Goal: Information Seeking & Learning: Learn about a topic

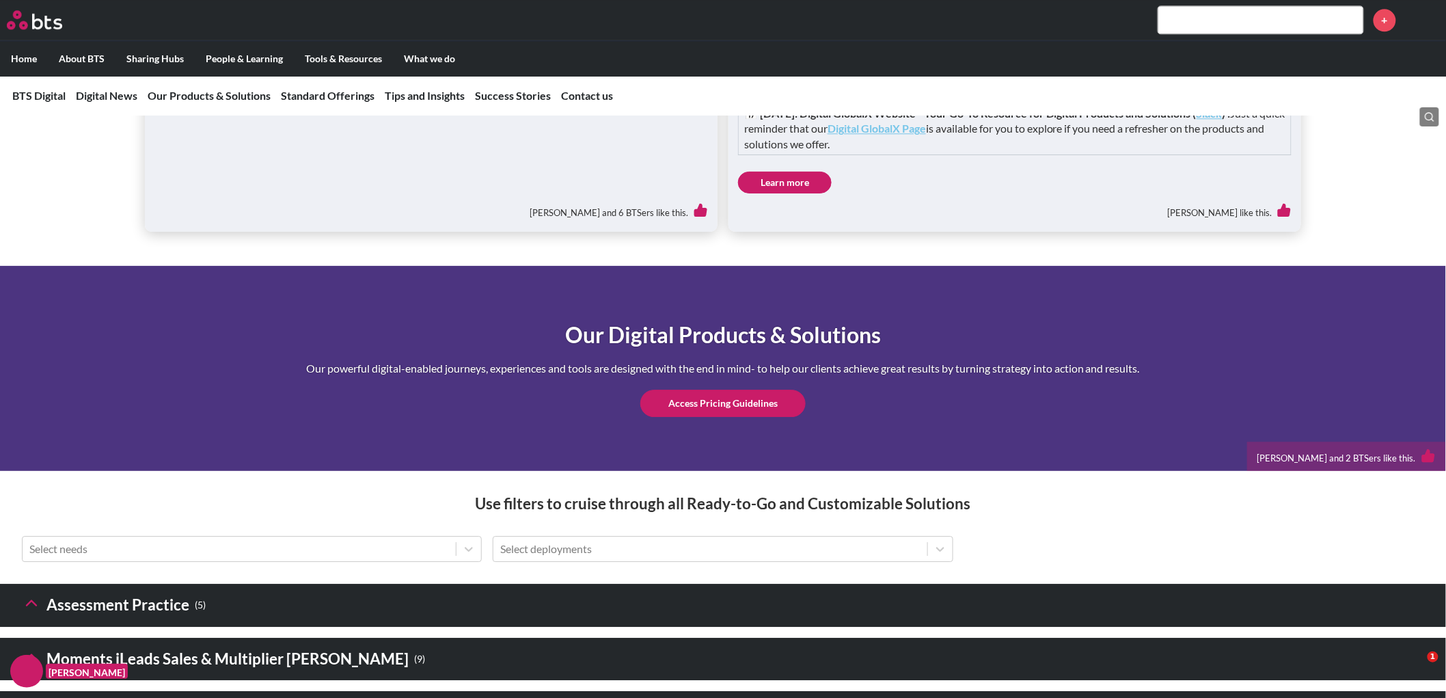
scroll to position [1746, 0]
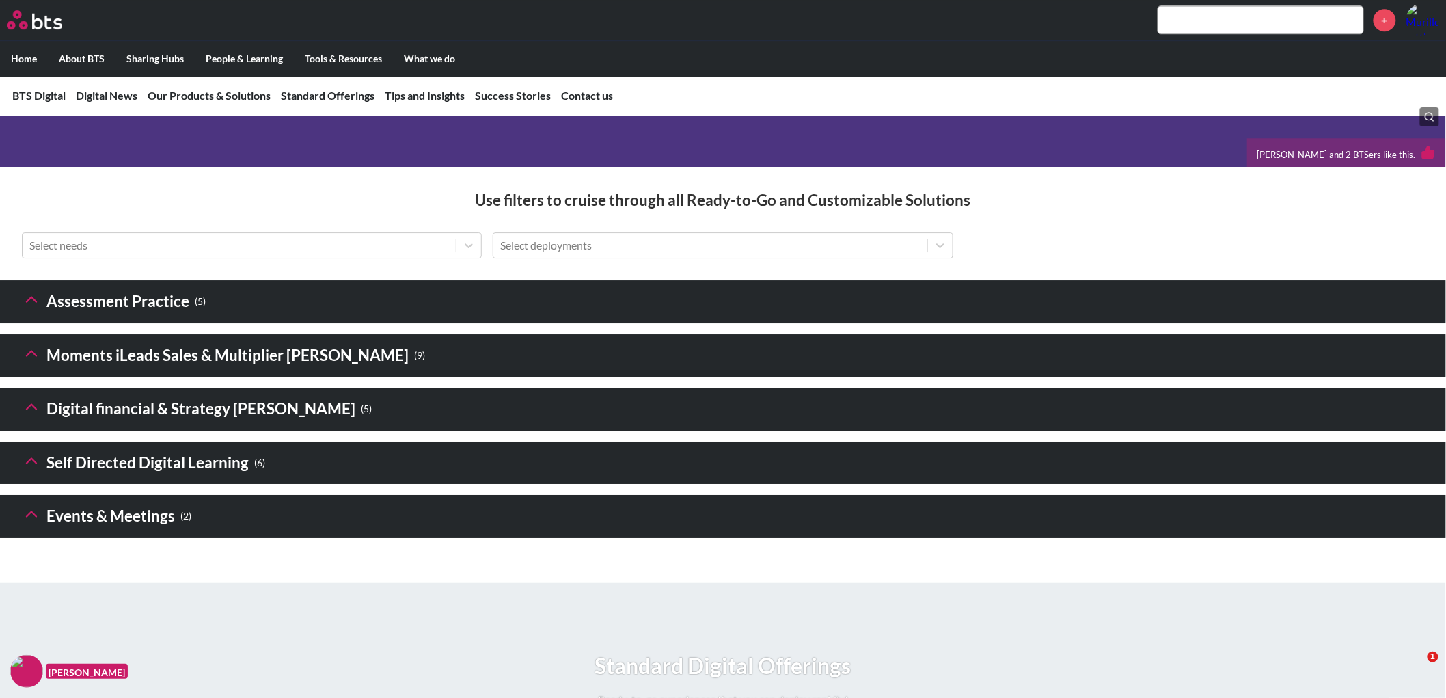
click at [30, 409] on polyline at bounding box center [32, 407] width 10 height 5
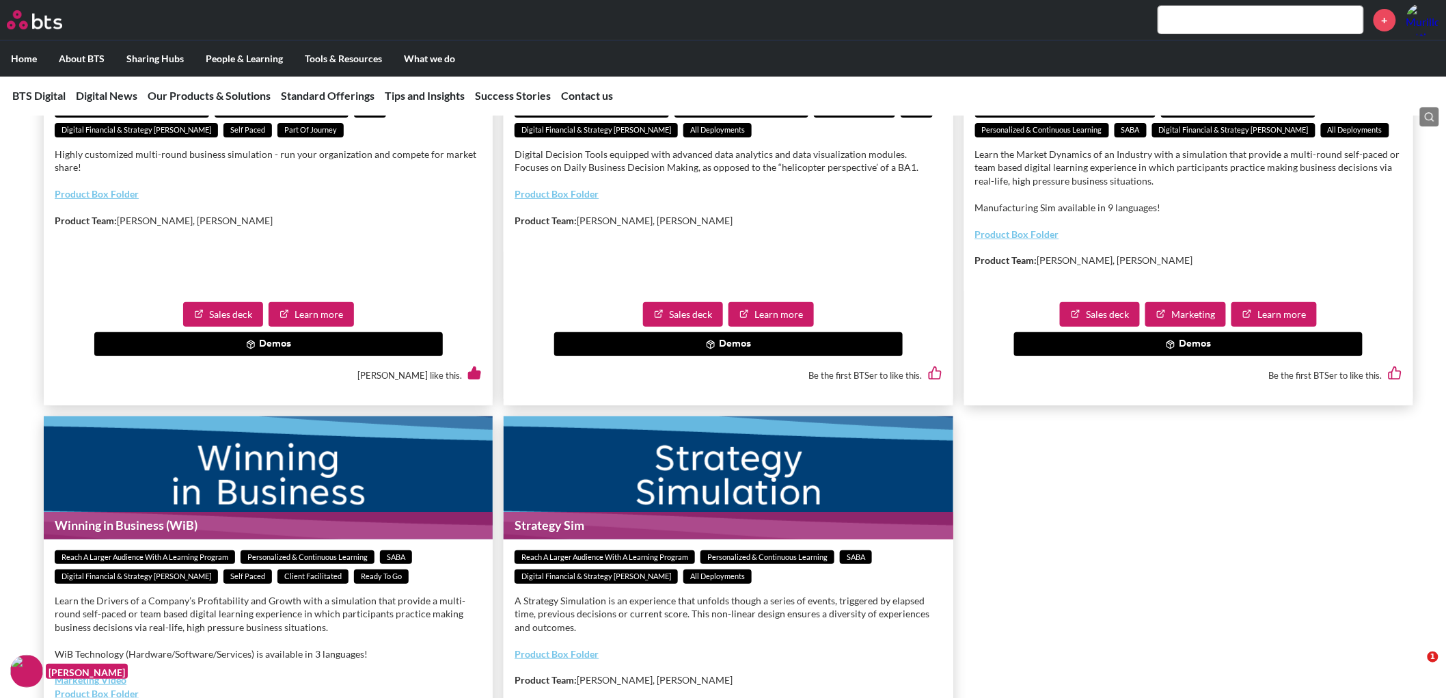
scroll to position [2505, 0]
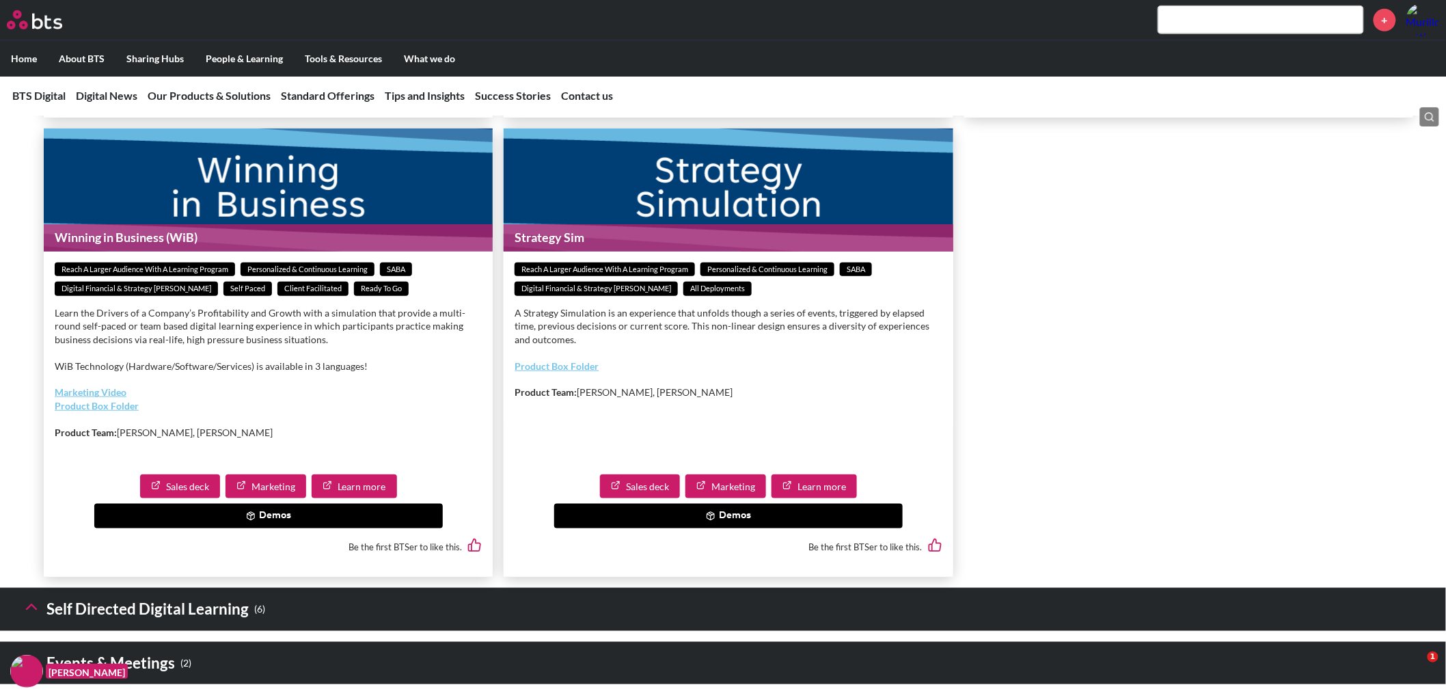
click at [295, 528] on button "Demos" at bounding box center [268, 516] width 349 height 25
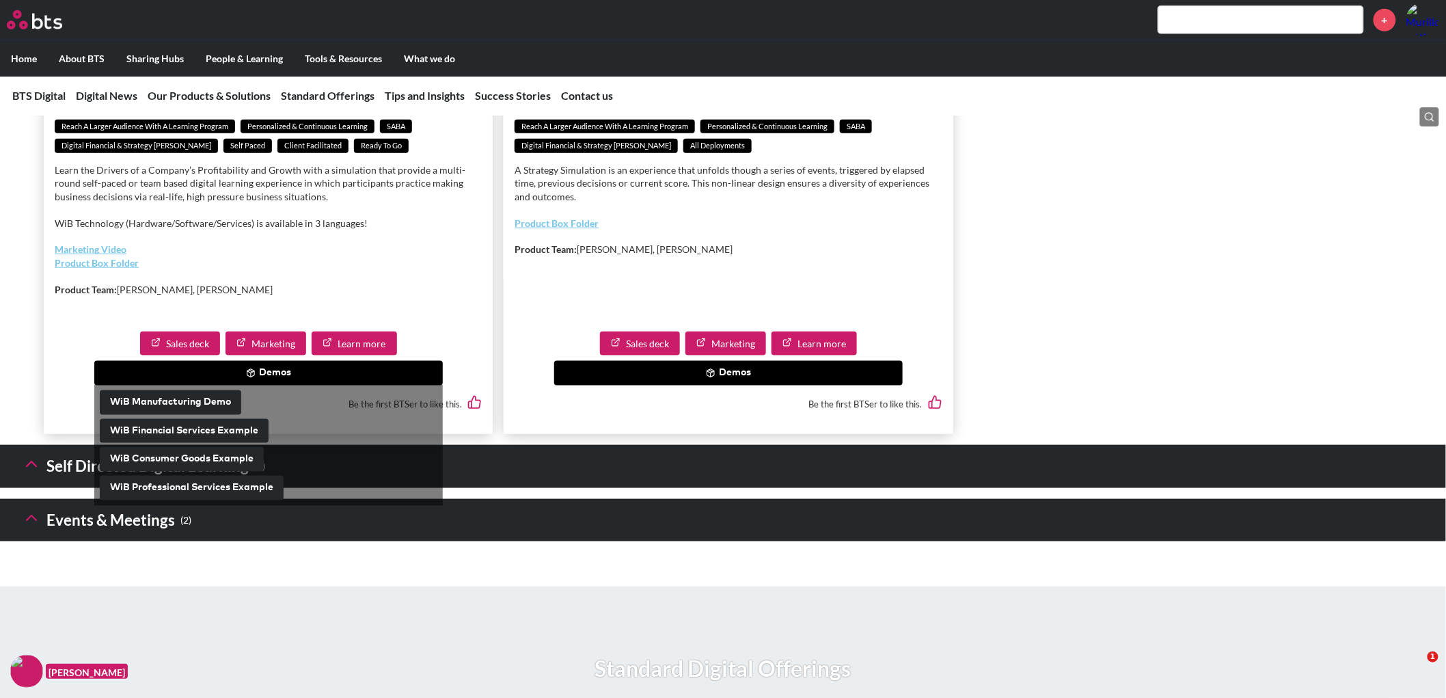
scroll to position [2657, 0]
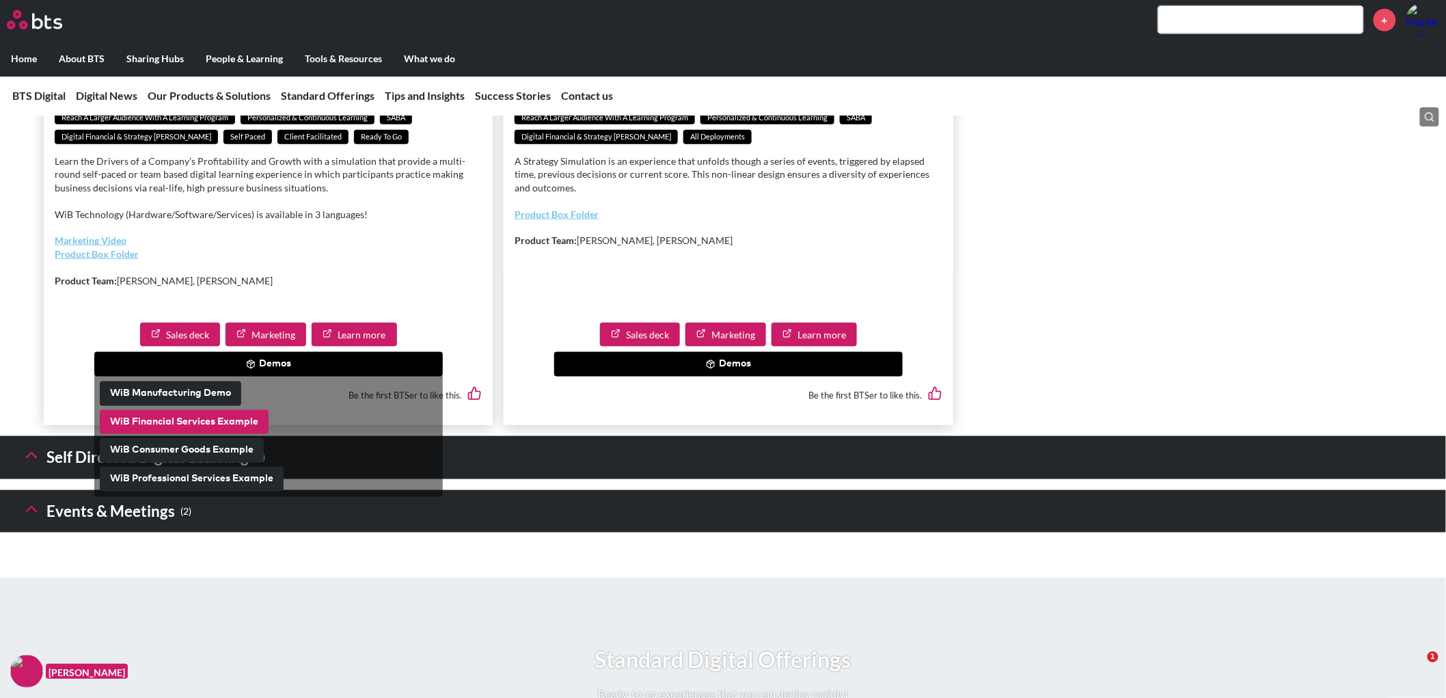
click at [236, 435] on button "WiB Financial Services Example" at bounding box center [184, 422] width 169 height 25
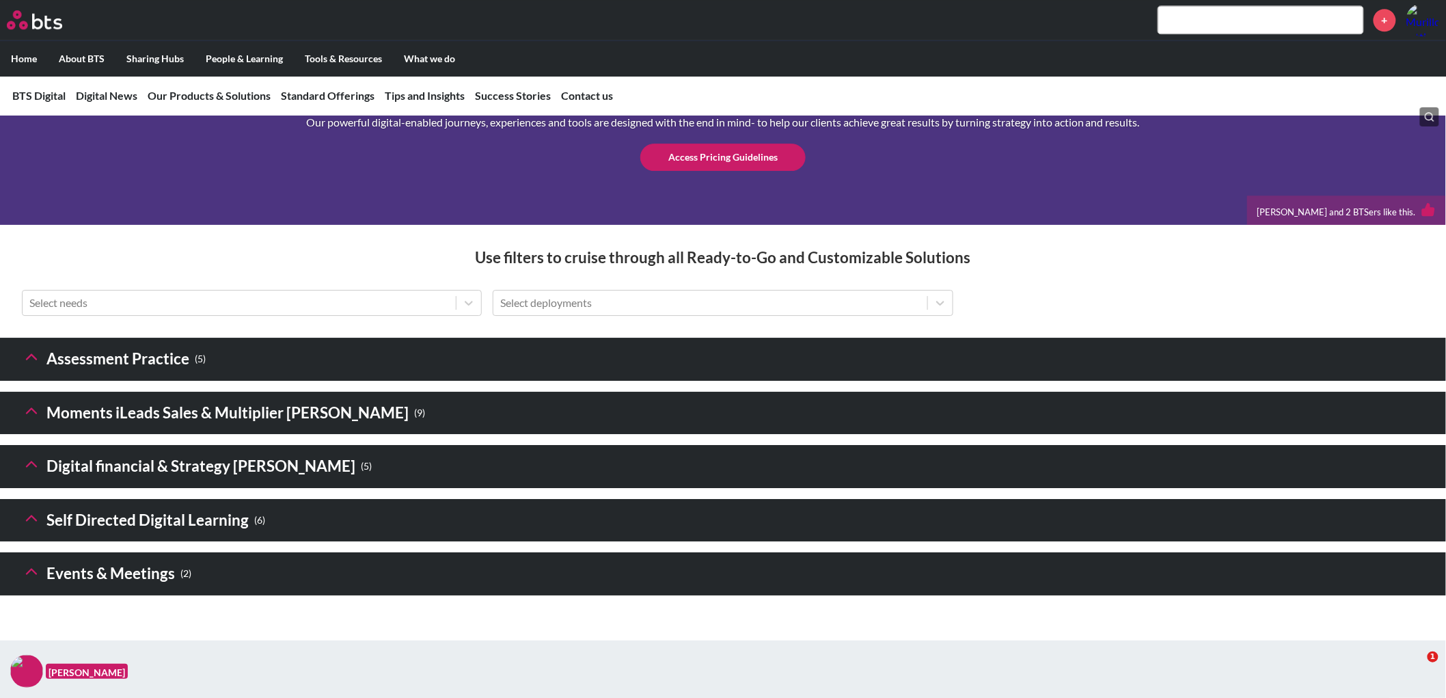
scroll to position [1974, 0]
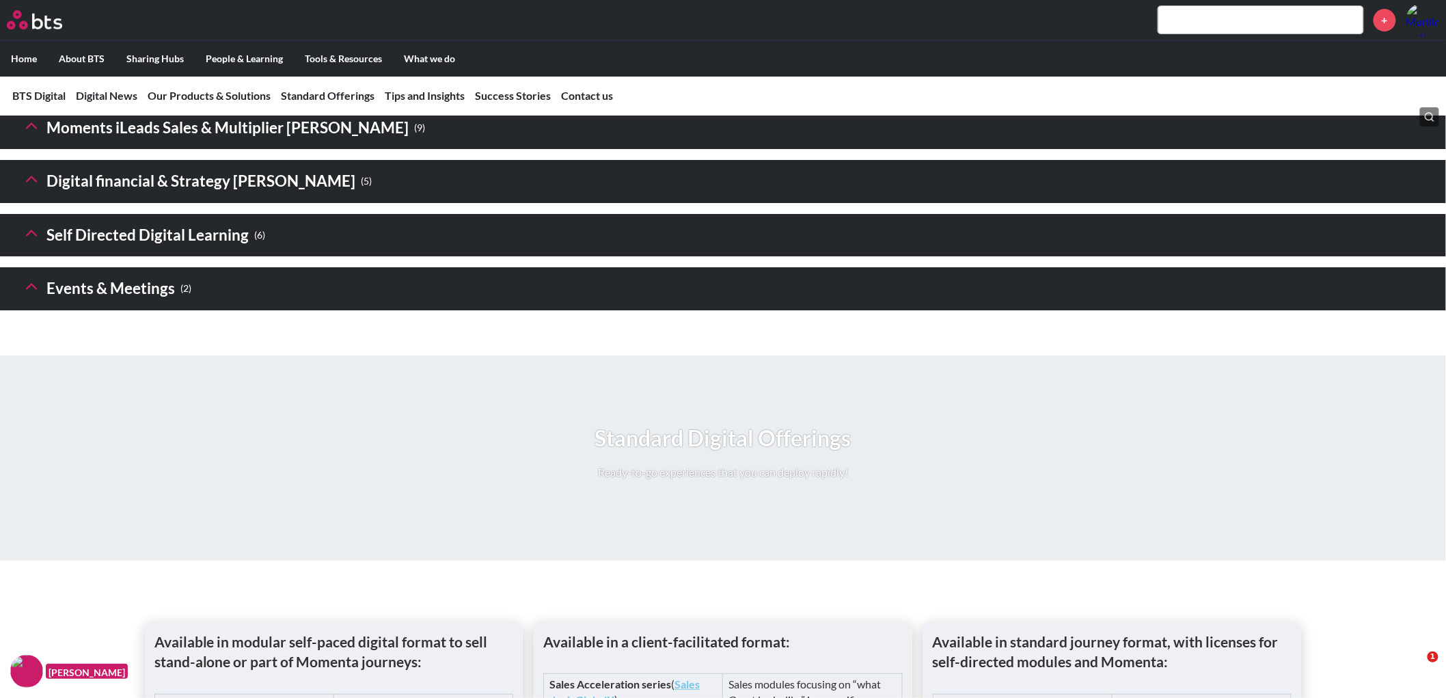
click at [179, 196] on h3 "Digital financial & Strategy [PERSON_NAME] ( 5 )" at bounding box center [197, 181] width 350 height 29
click at [32, 189] on icon at bounding box center [31, 178] width 19 height 19
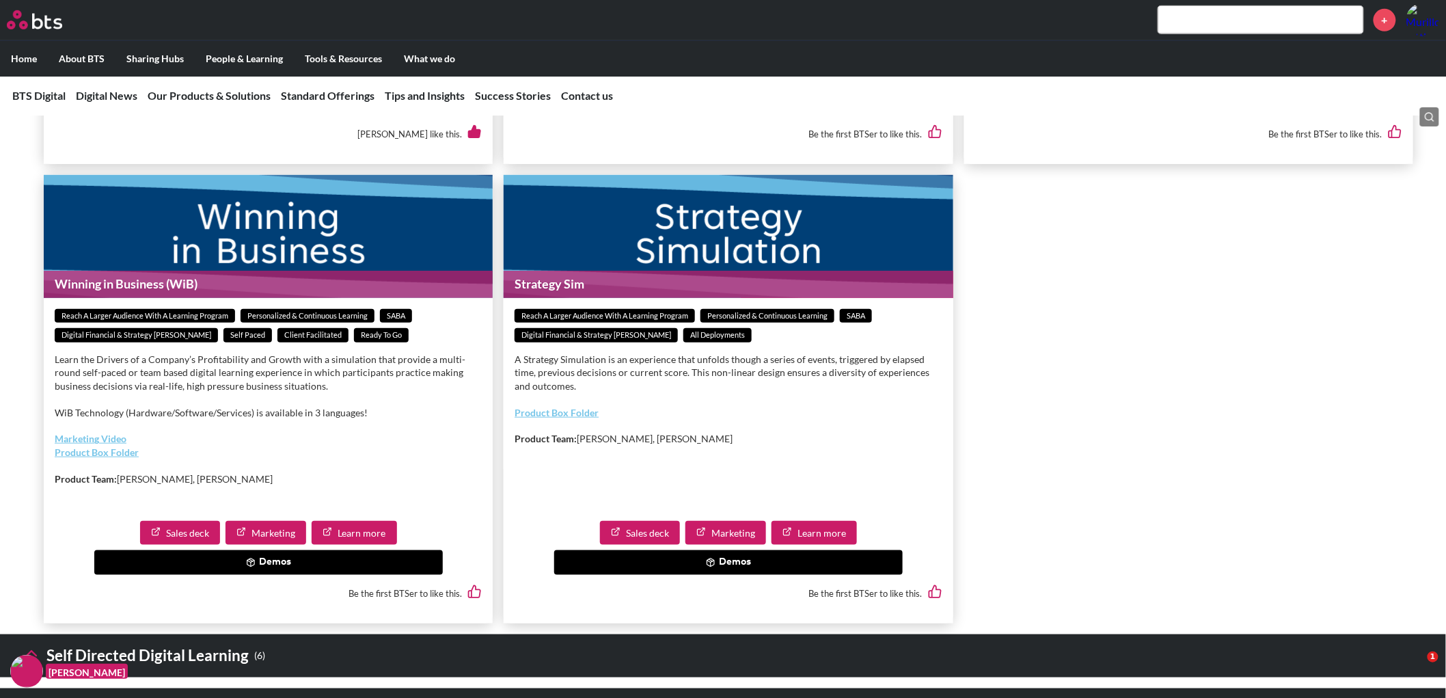
scroll to position [2505, 0]
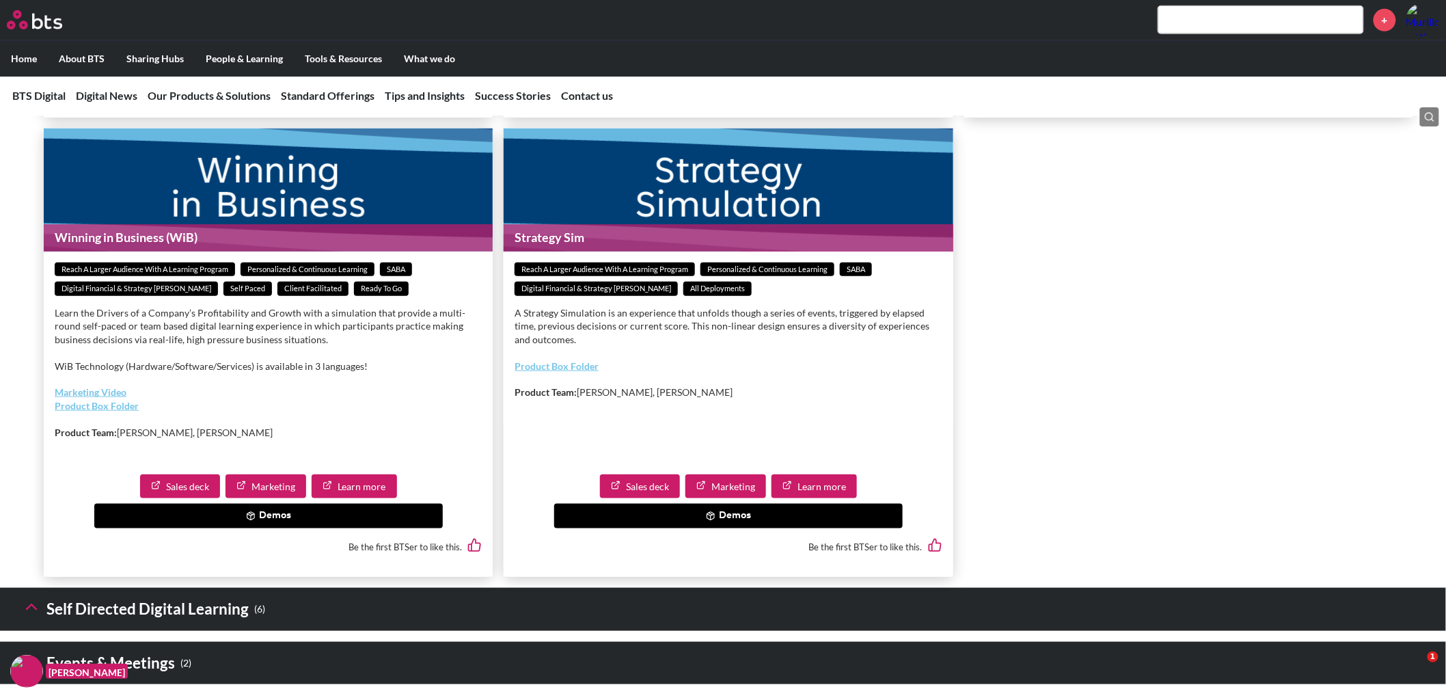
click at [344, 499] on link "Learn more" at bounding box center [354, 486] width 85 height 25
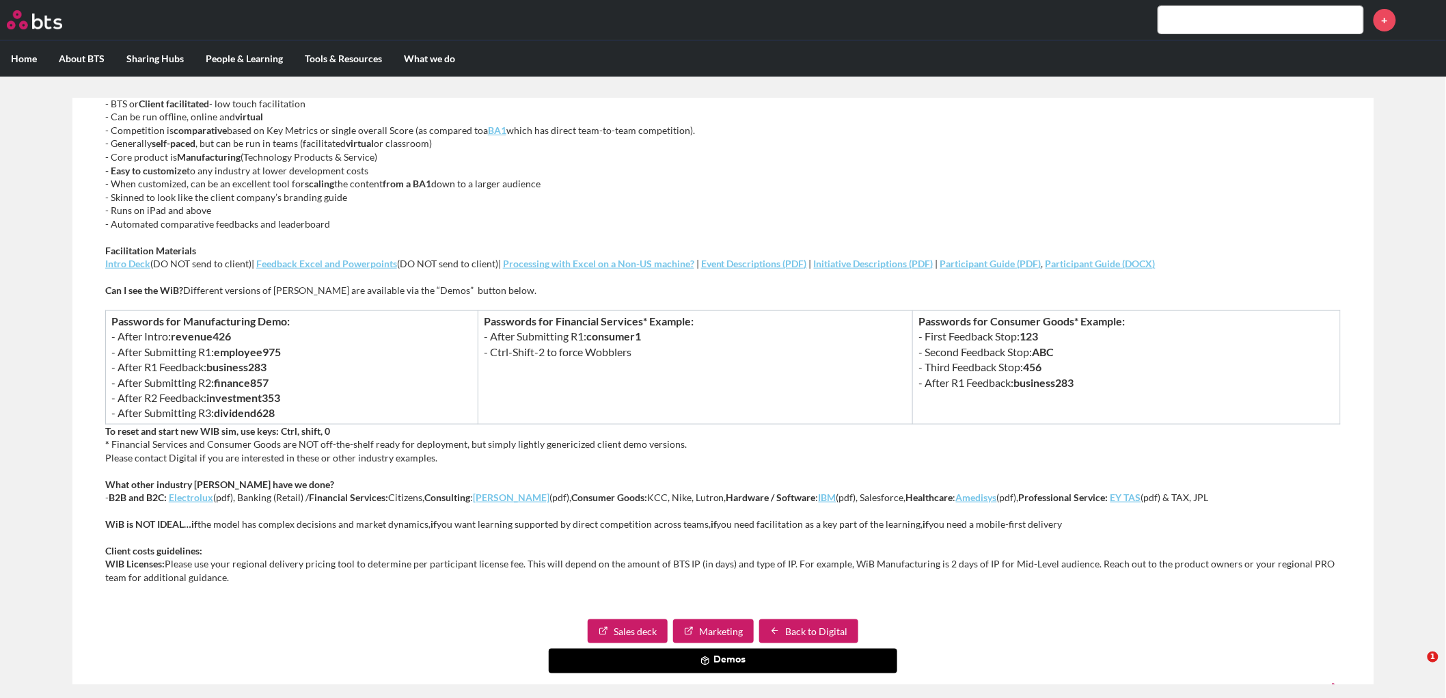
scroll to position [531, 0]
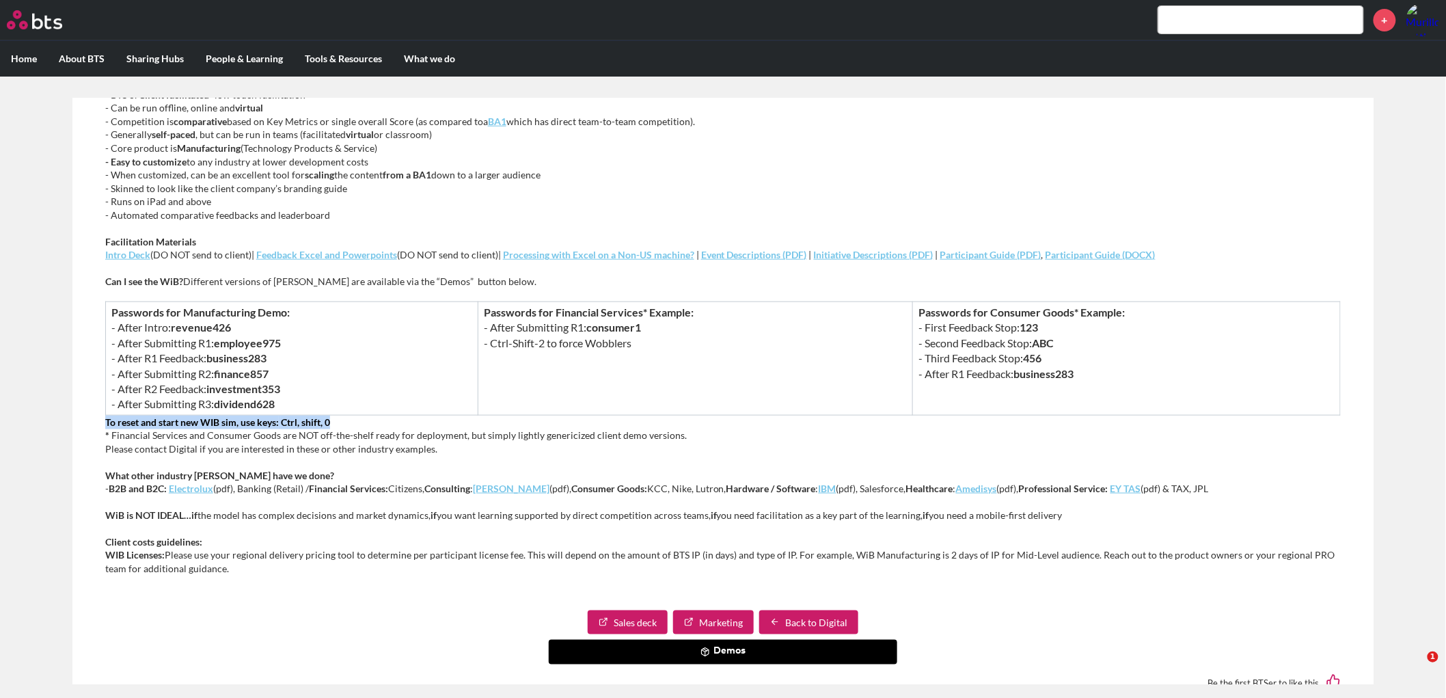
drag, startPoint x: 105, startPoint y: 422, endPoint x: 354, endPoint y: 421, distance: 249.5
click at [353, 422] on div "Reach a Larger Audience With a Learning Program Personalized & Continuous Learn…" at bounding box center [723, 155] width 1258 height 887
